Goal: Check status: Check status

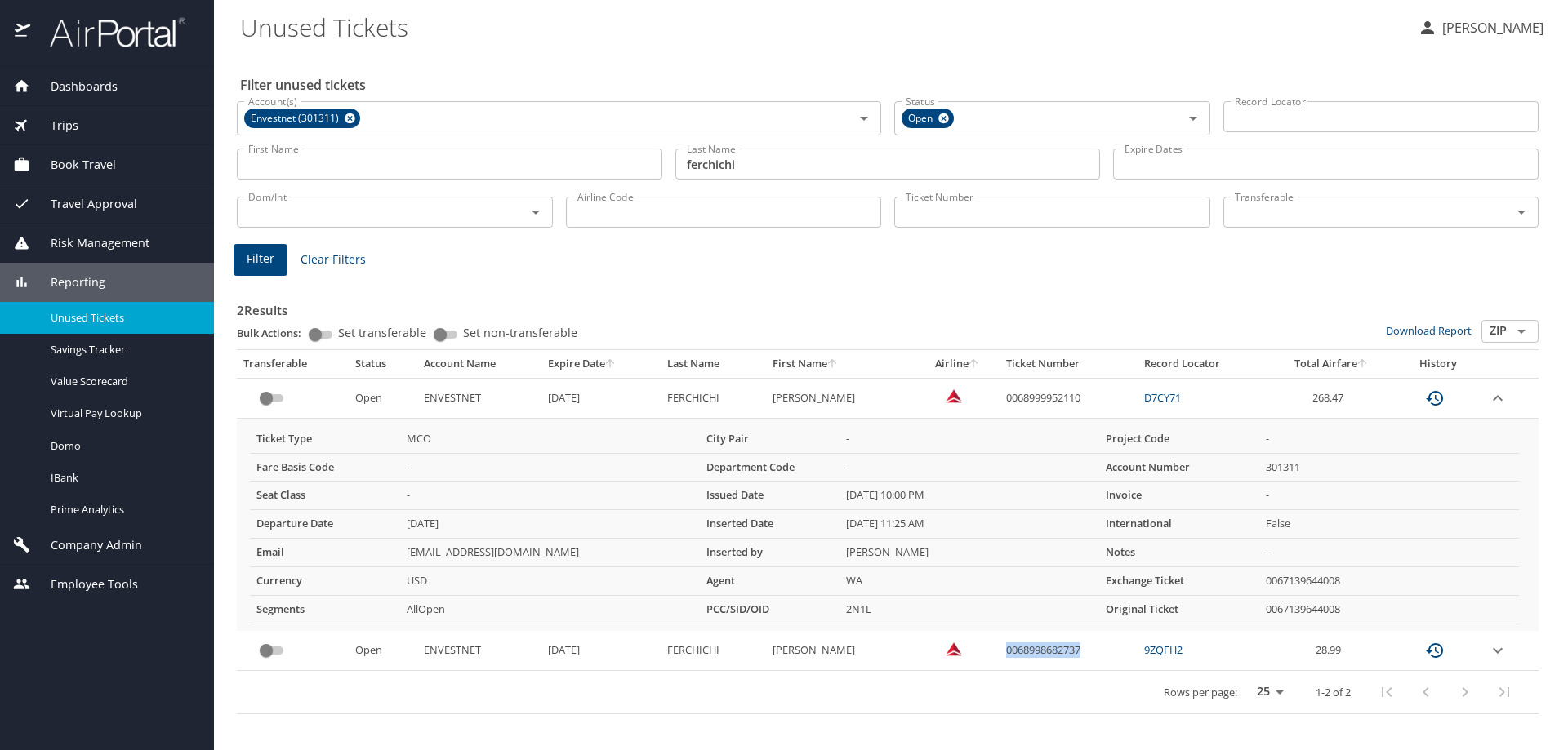
drag, startPoint x: 1123, startPoint y: 645, endPoint x: 1034, endPoint y: 663, distance: 90.8
click at [1034, 663] on td "0068998682737" at bounding box center [1068, 651] width 138 height 40
copy td "0068998682737"
drag, startPoint x: 1505, startPoint y: 646, endPoint x: 1421, endPoint y: 614, distance: 89.9
click at [1505, 646] on icon "expand row" at bounding box center [1497, 650] width 20 height 20
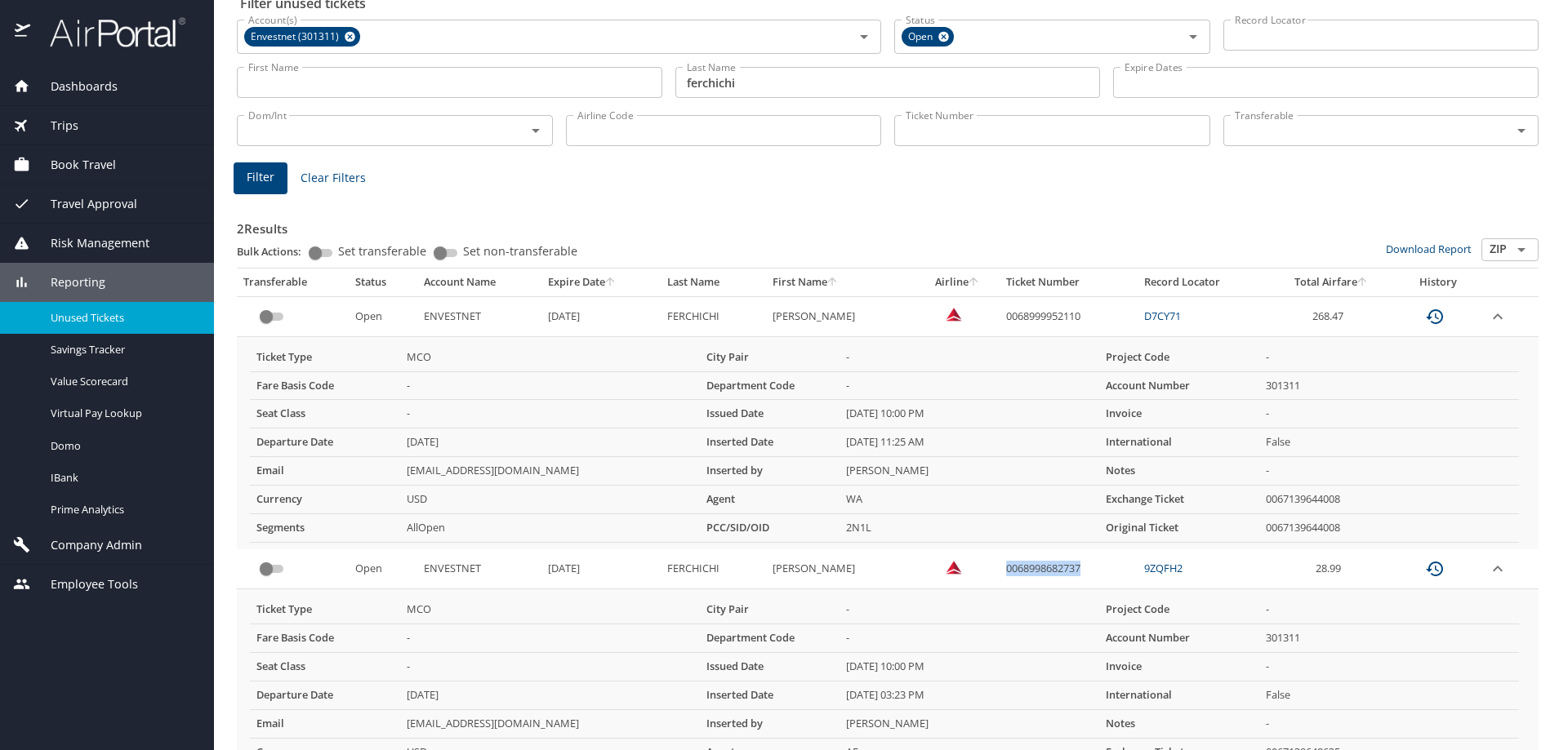
scroll to position [183, 0]
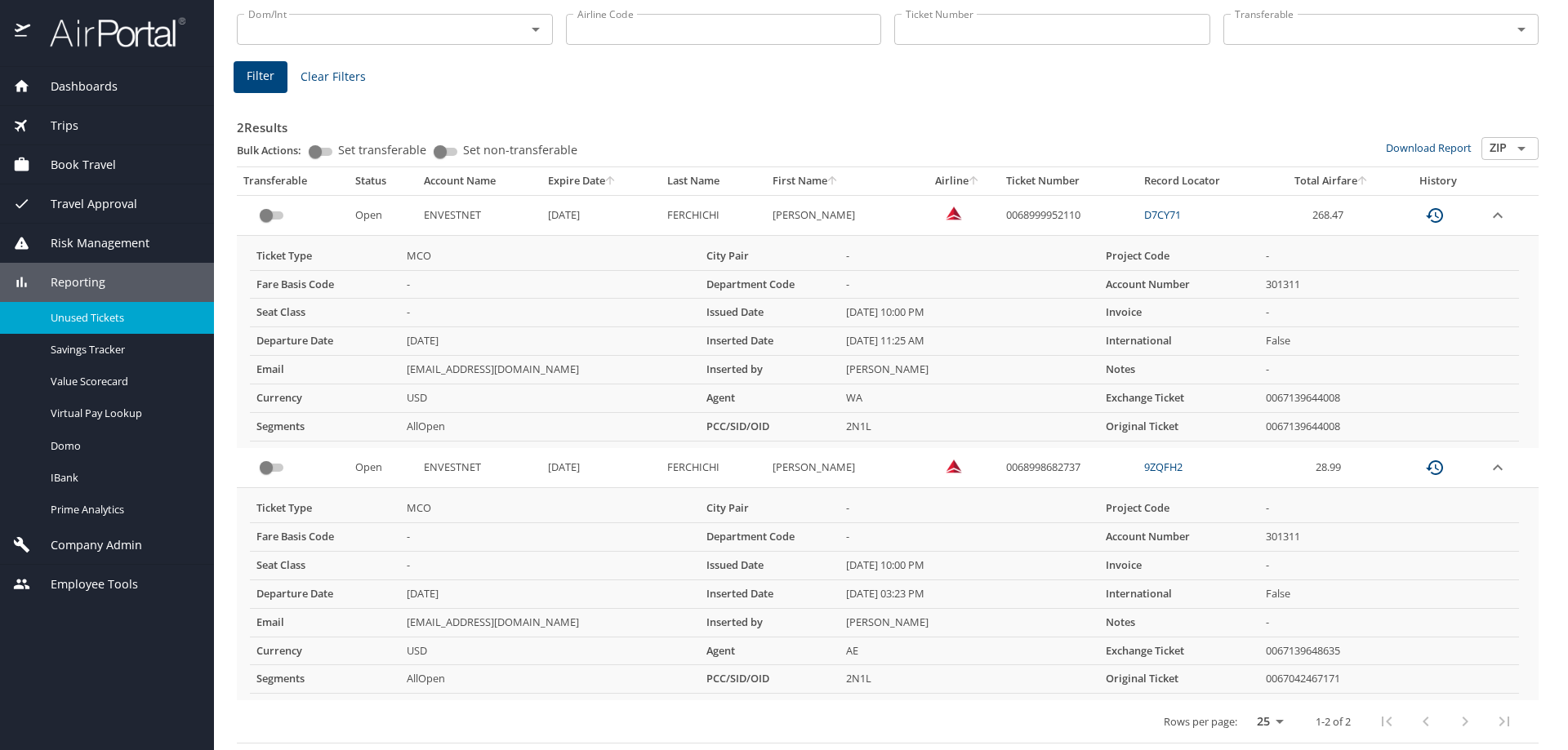
click at [966, 106] on div "2 Results Bulk Actions: Set transferable Set non-transferable Download Report Z…" at bounding box center [887, 420] width 1302 height 648
click at [1119, 212] on td "0068999952110" at bounding box center [1068, 215] width 138 height 40
drag, startPoint x: 1131, startPoint y: 215, endPoint x: 1022, endPoint y: 217, distance: 109.0
click at [1022, 217] on td "0068999952110" at bounding box center [1068, 215] width 138 height 40
copy td "0068999952110"
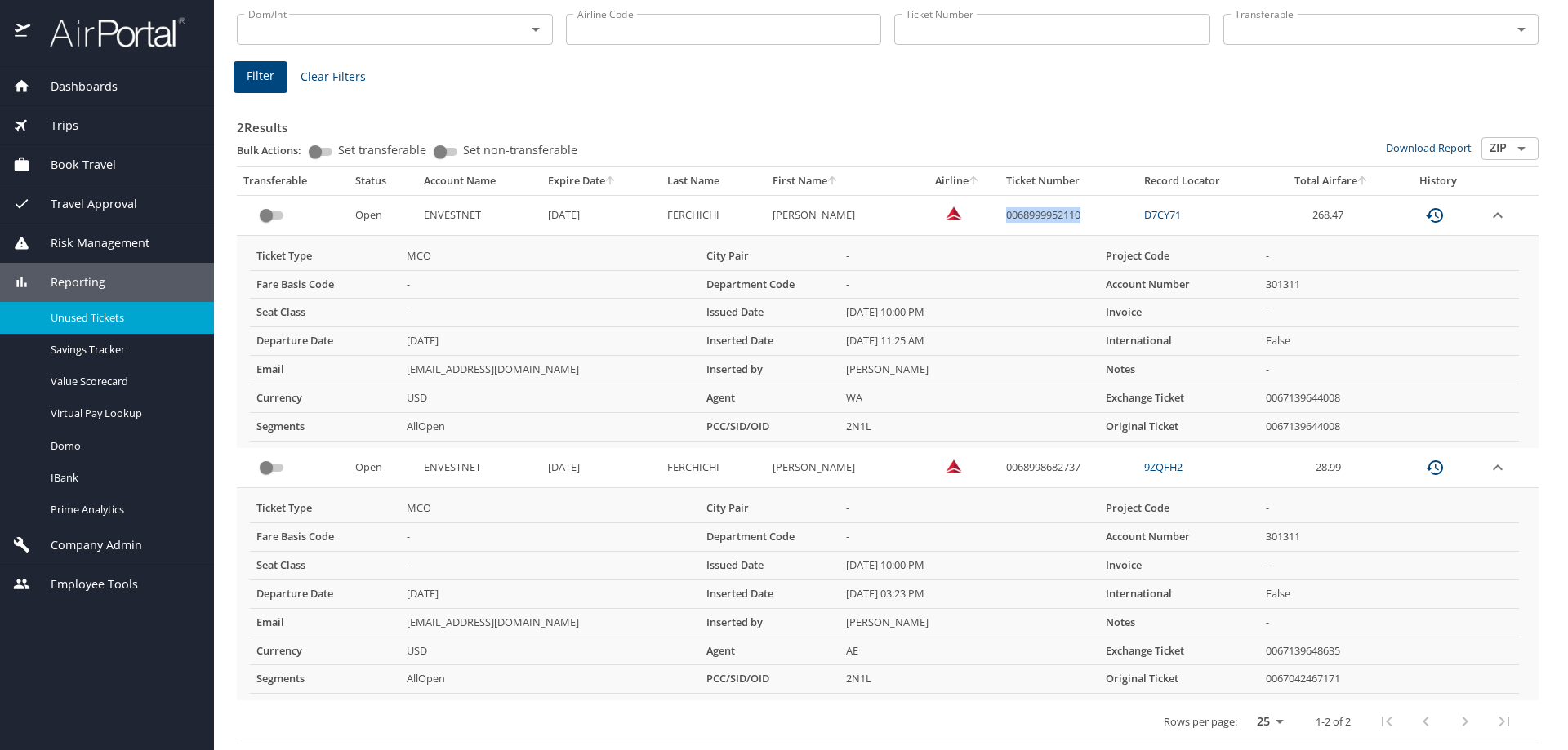
click at [54, 119] on span "Trips" at bounding box center [54, 125] width 48 height 18
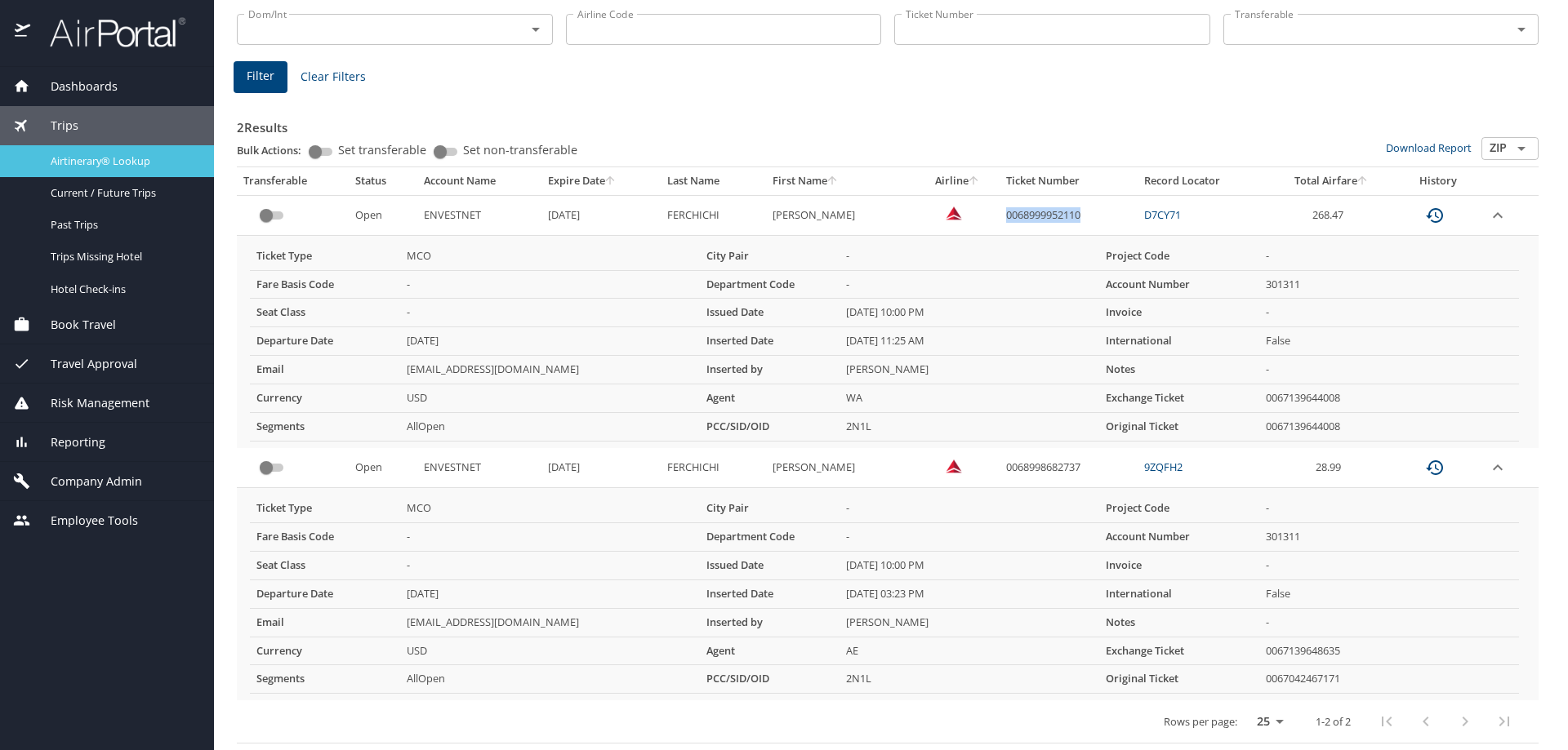
click at [136, 168] on div "Airtinerary® Lookup" at bounding box center [107, 161] width 188 height 19
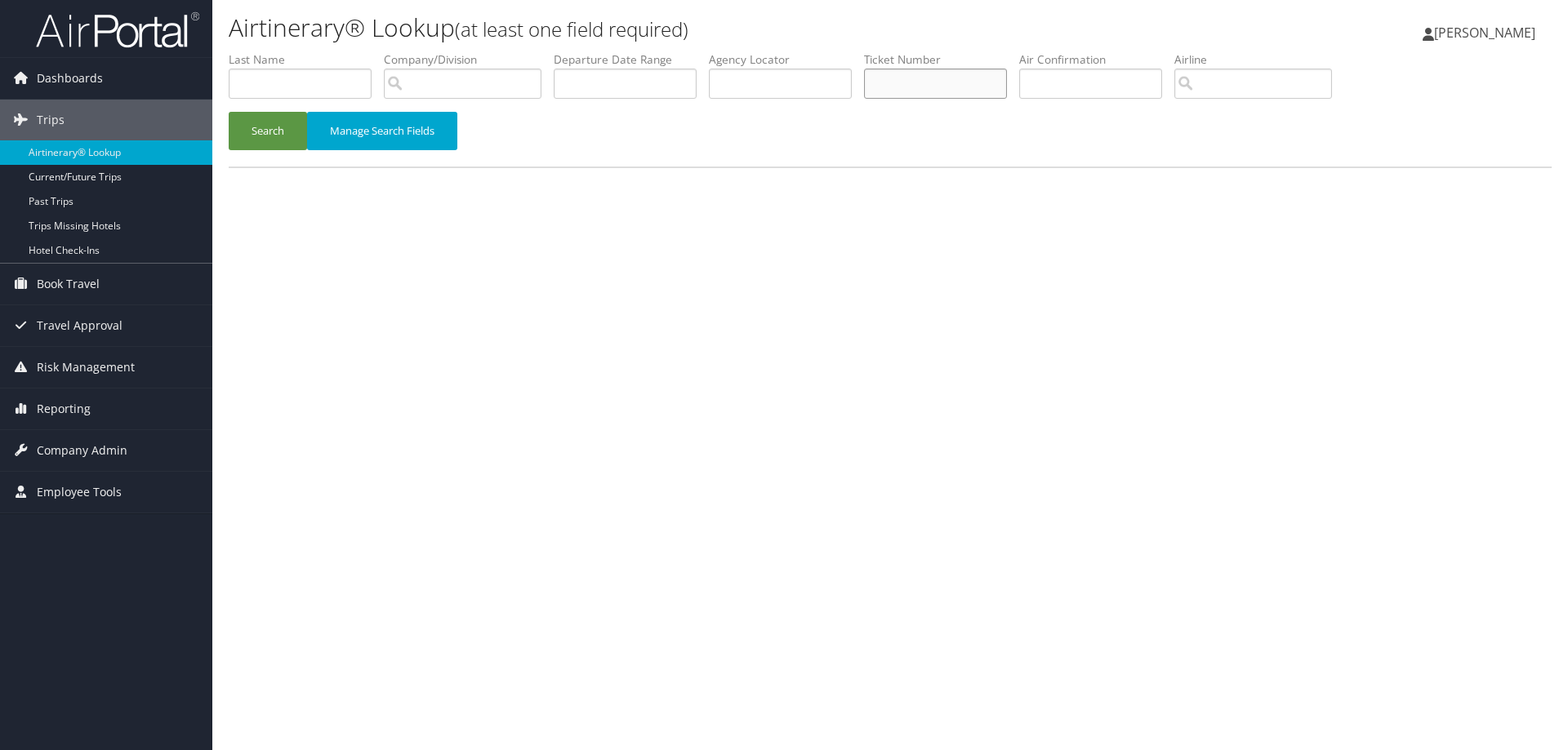
click at [981, 89] on input "text" at bounding box center [935, 84] width 143 height 30
paste input "0068999952110"
type input "0068999952110"
click at [275, 140] on button "Search" at bounding box center [268, 131] width 78 height 38
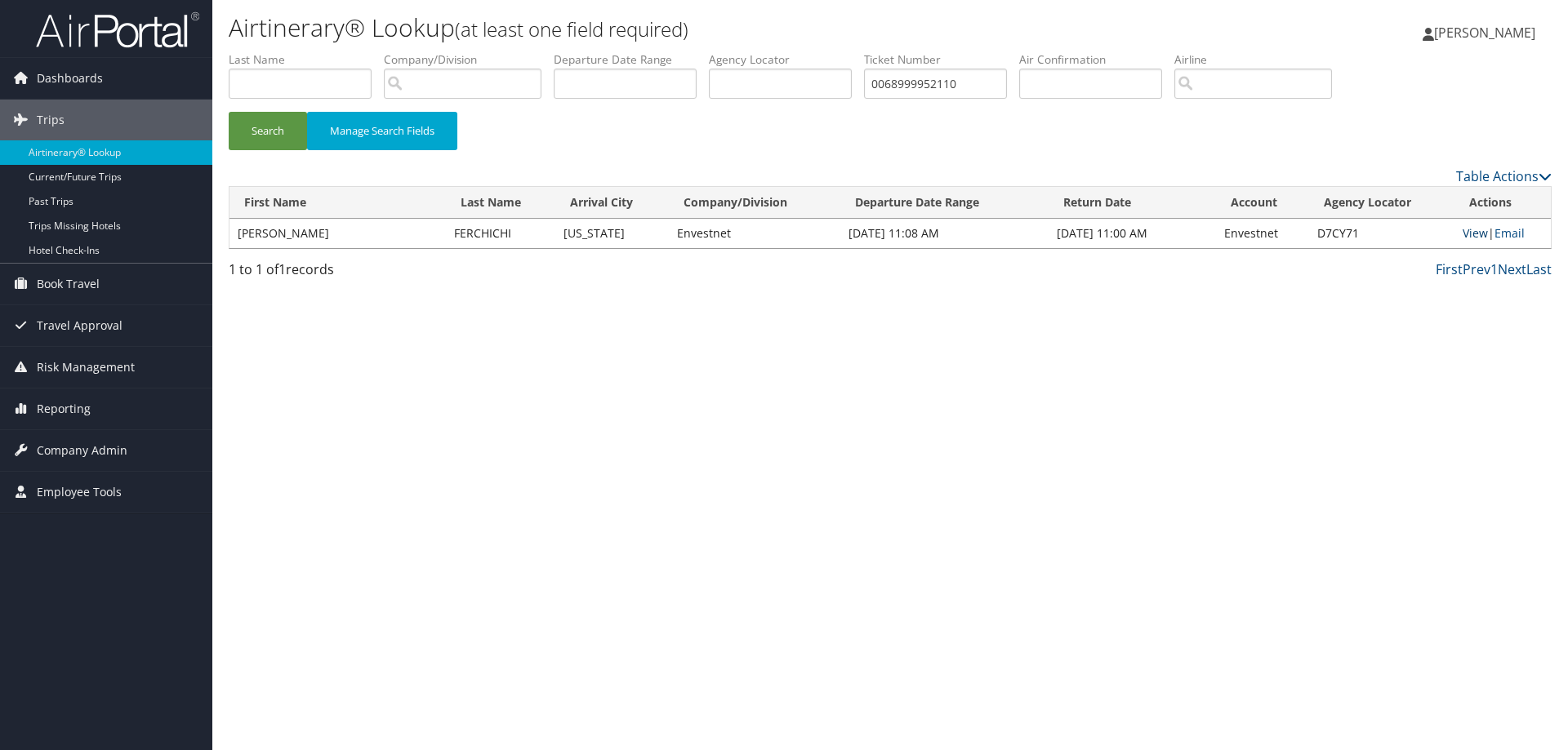
click at [1464, 238] on link "View" at bounding box center [1475, 233] width 25 height 16
drag, startPoint x: 979, startPoint y: 86, endPoint x: 856, endPoint y: 100, distance: 123.8
click at [856, 51] on ul "First Name Last Name Departure City Arrival City Company/Division Airport/City …" at bounding box center [890, 51] width 1322 height 0
click at [81, 412] on span "Reporting" at bounding box center [64, 408] width 54 height 41
click at [84, 447] on link "Unused Tickets" at bounding box center [106, 441] width 212 height 24
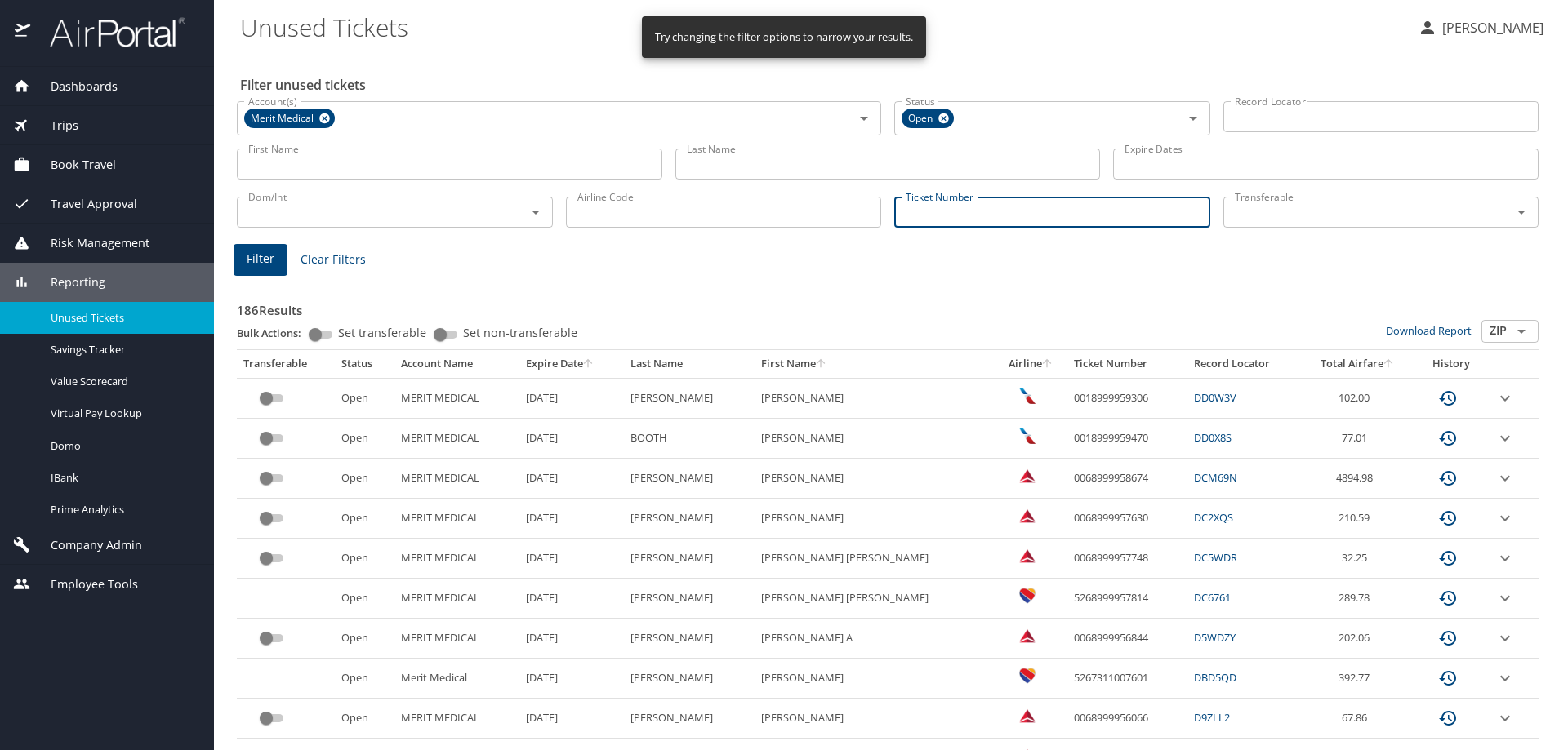
click at [989, 207] on input "Ticket Number" at bounding box center [1052, 212] width 316 height 31
paste input "0068999952110"
type input "0068999952110"
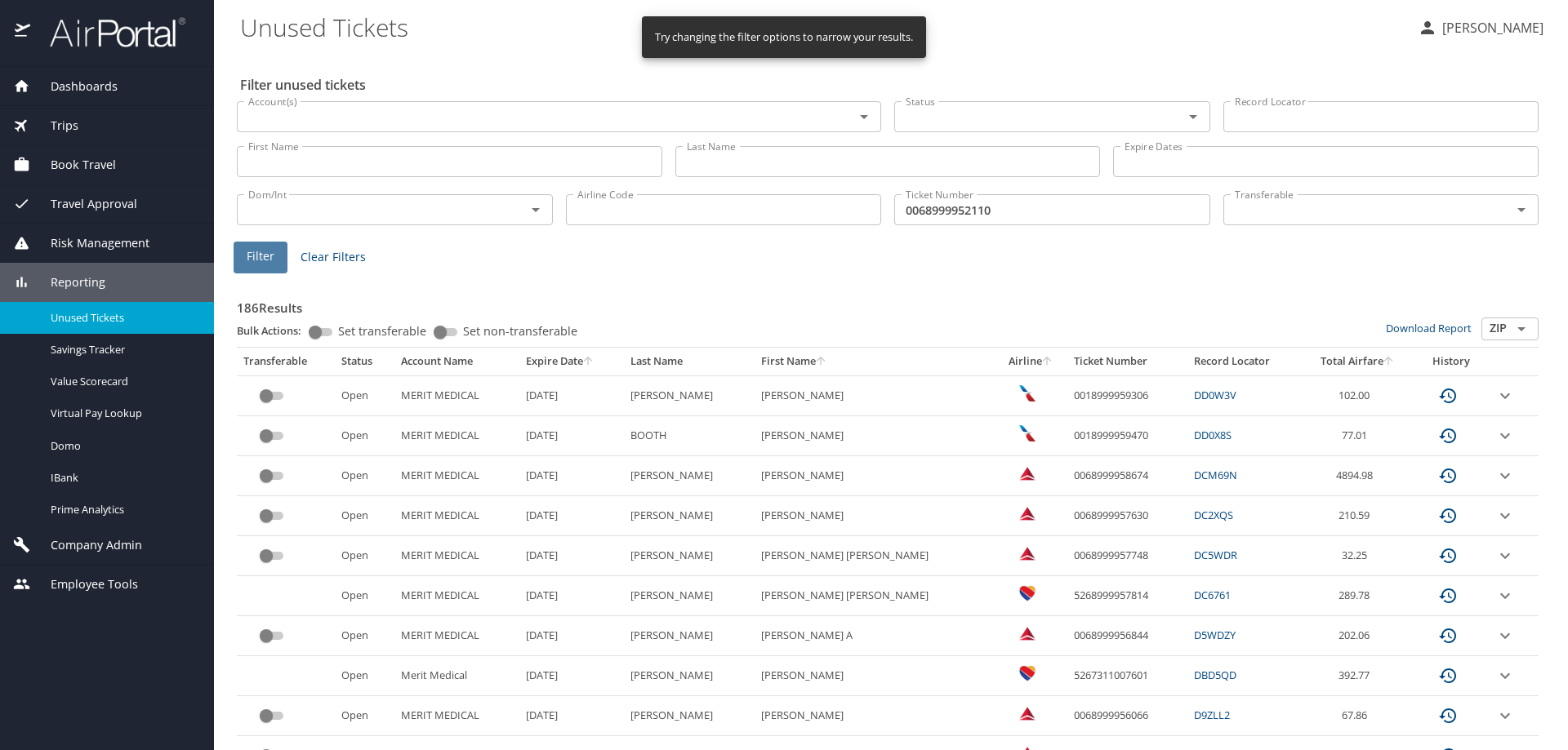
click at [275, 256] on button "Filter" at bounding box center [260, 258] width 54 height 32
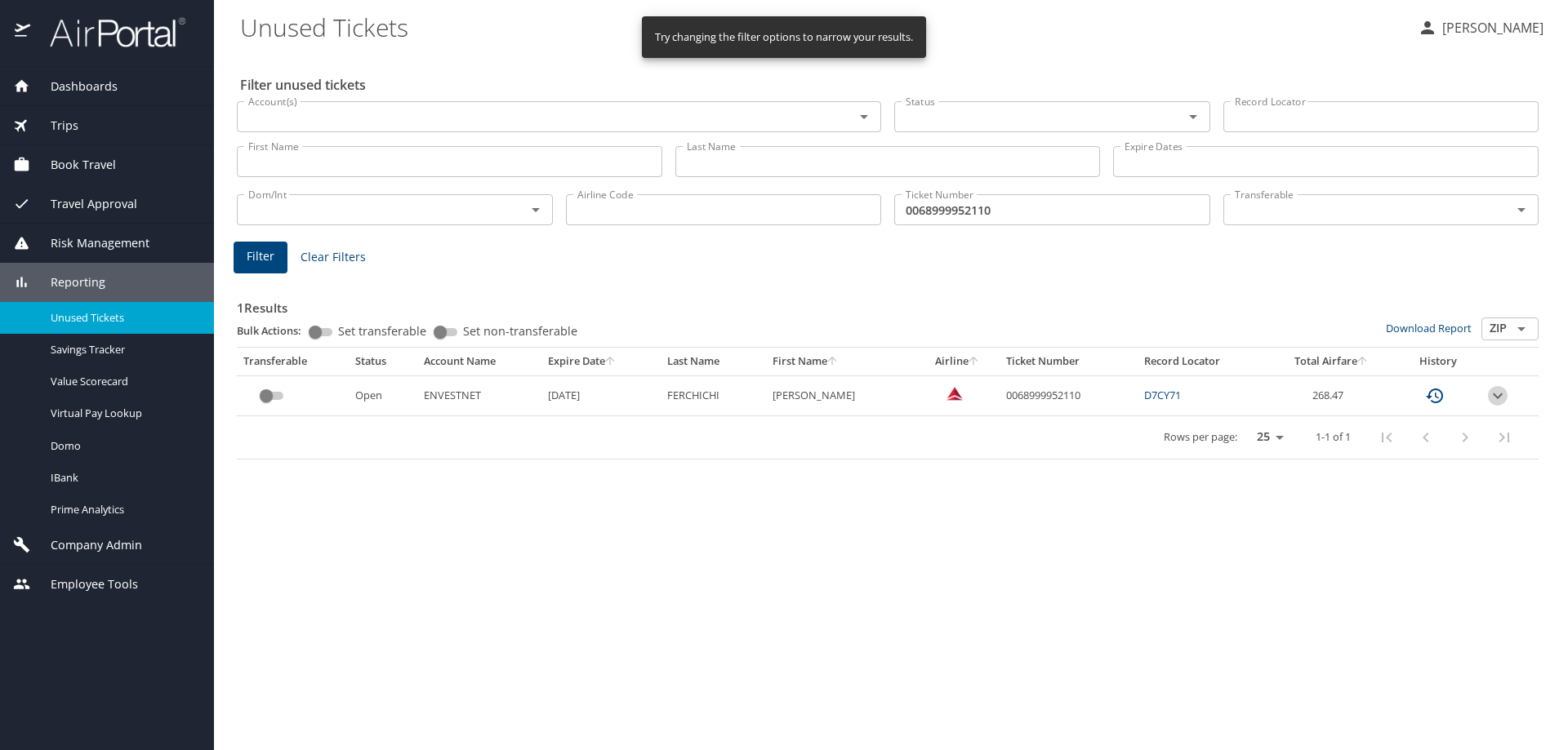
click at [1497, 386] on icon "expand row" at bounding box center [1497, 396] width 20 height 20
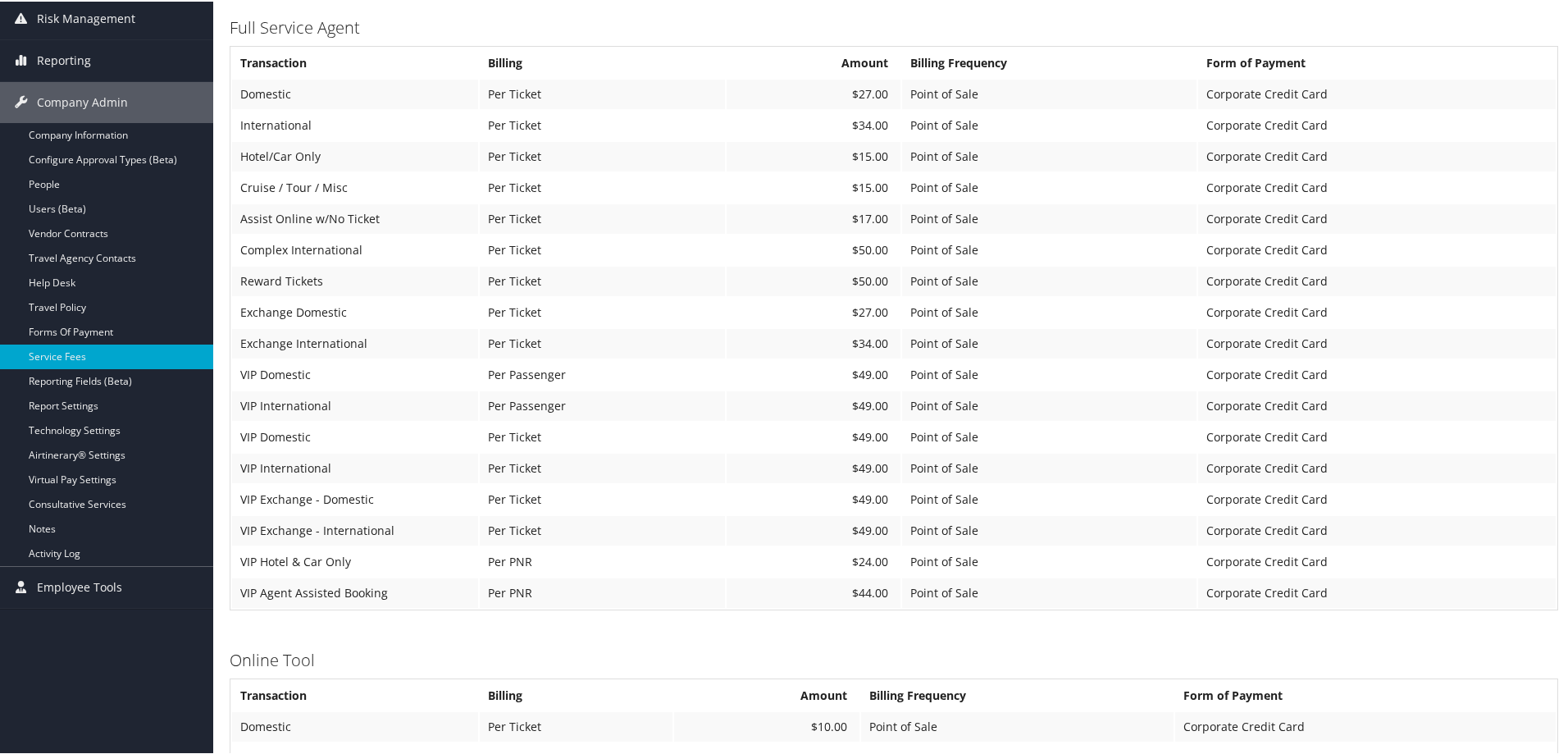
scroll to position [246, 0]
